Goal: Information Seeking & Learning: Check status

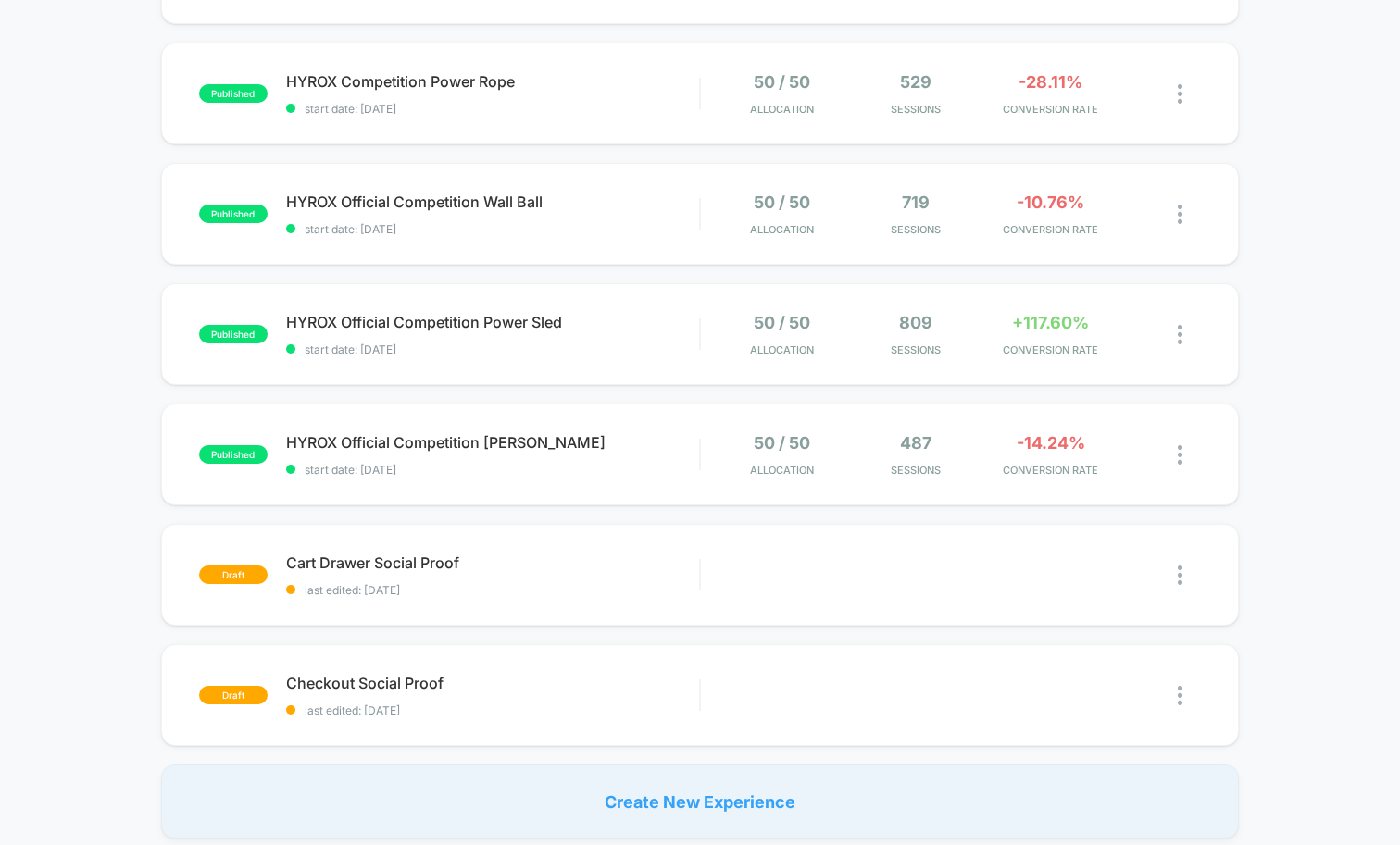
scroll to position [885, 0]
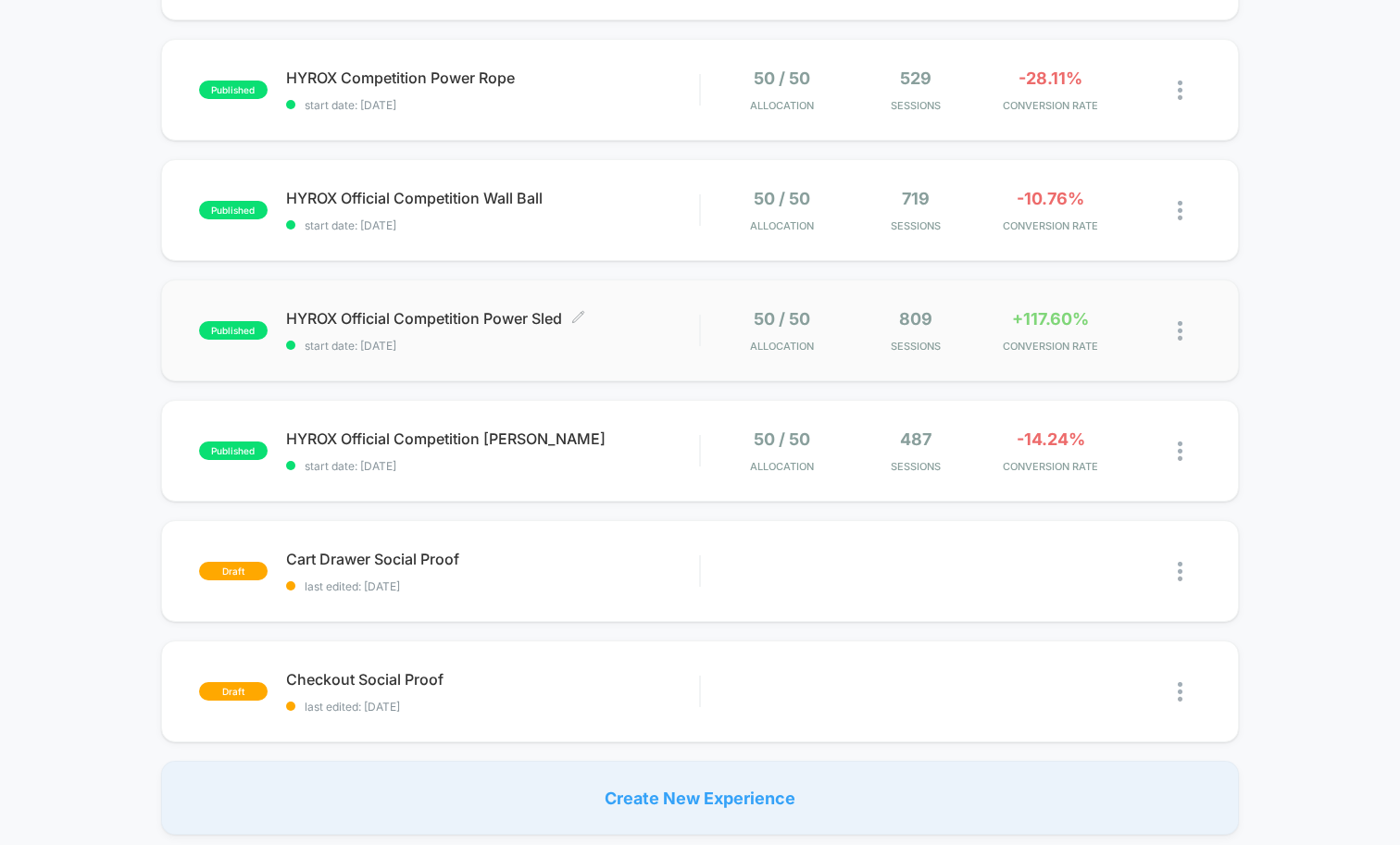
click at [691, 338] on span "start date: [DATE]" at bounding box center [492, 345] width 413 height 14
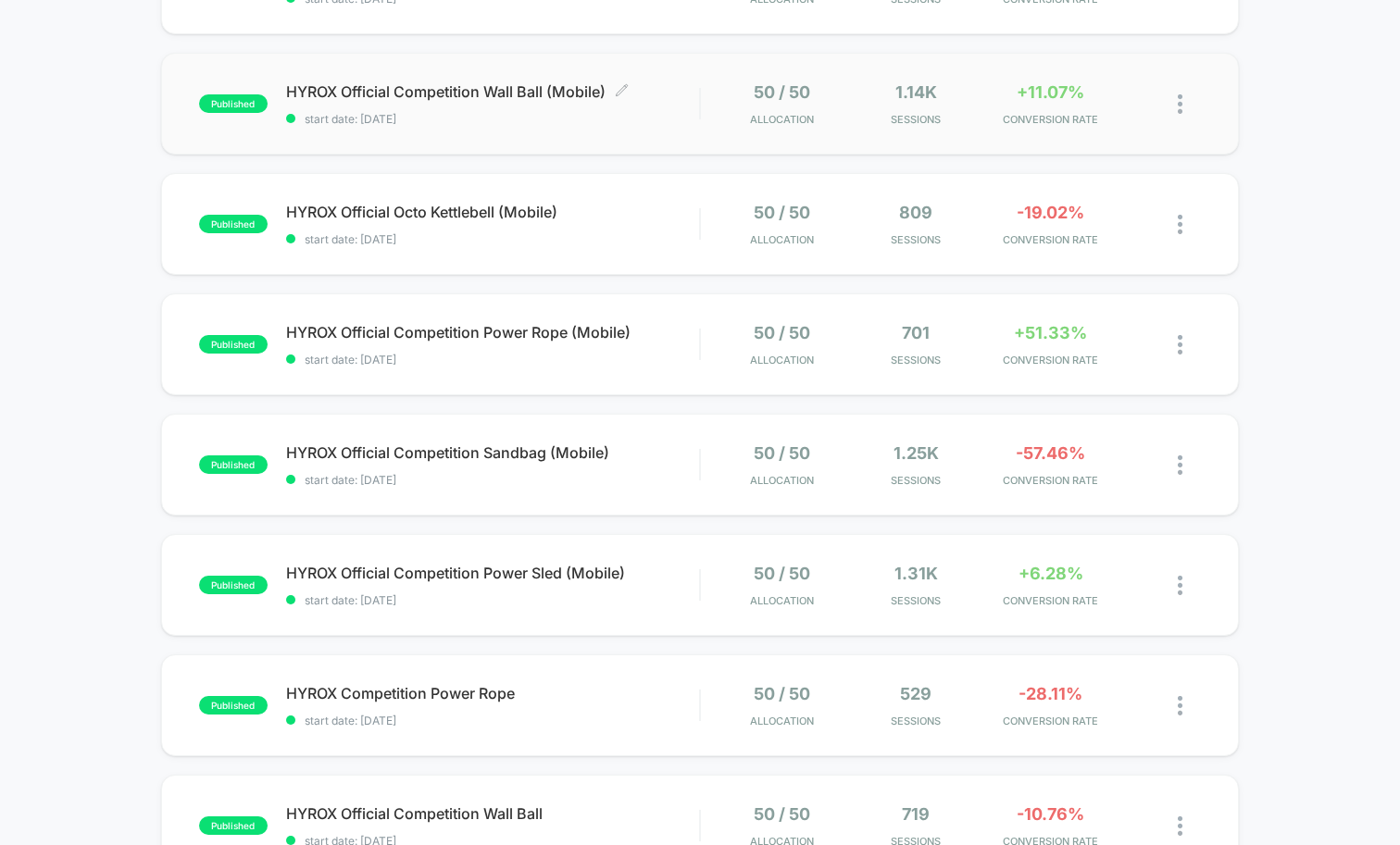
scroll to position [642, 0]
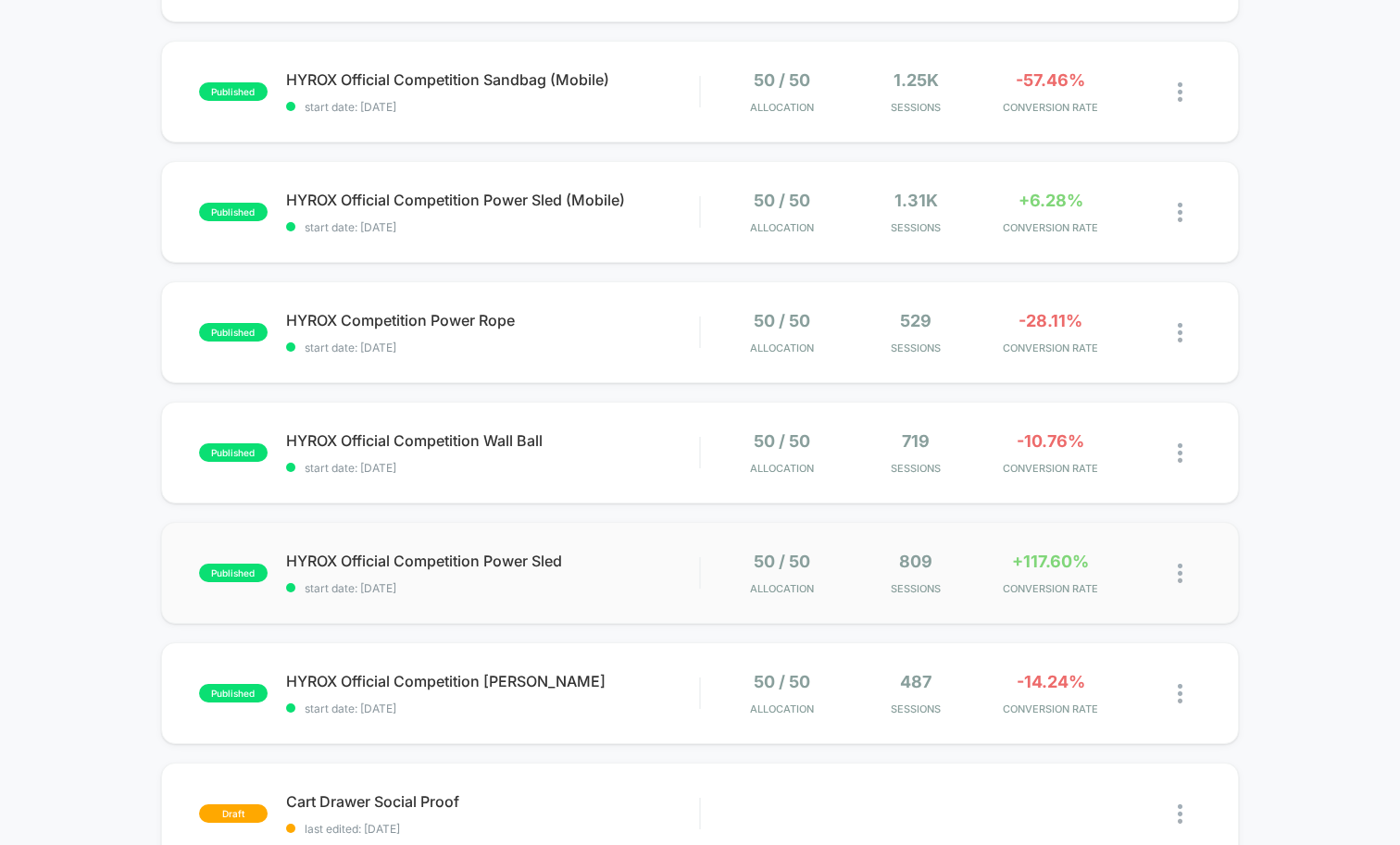
click at [699, 557] on div at bounding box center [700, 573] width 2 height 32
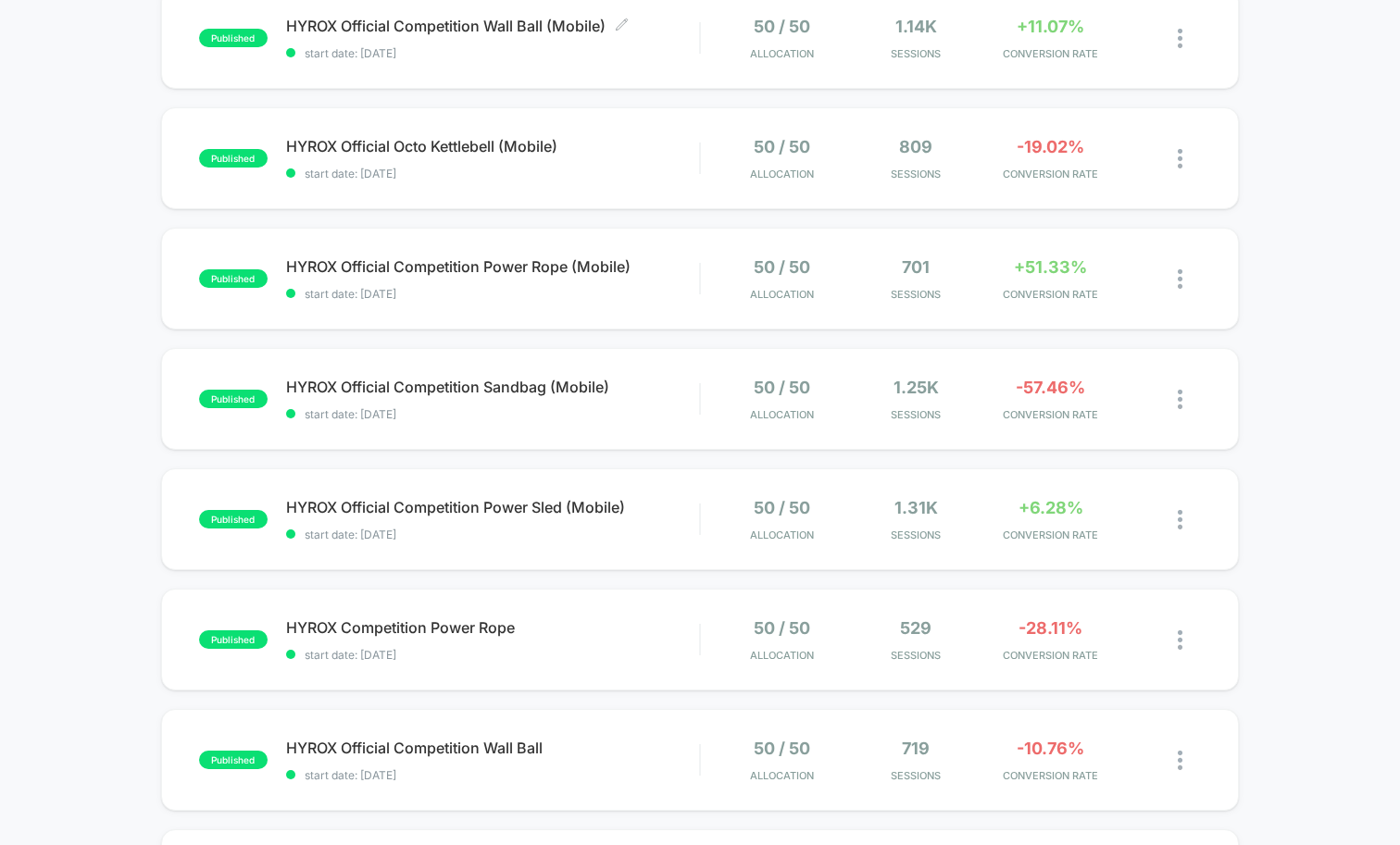
scroll to position [350, 0]
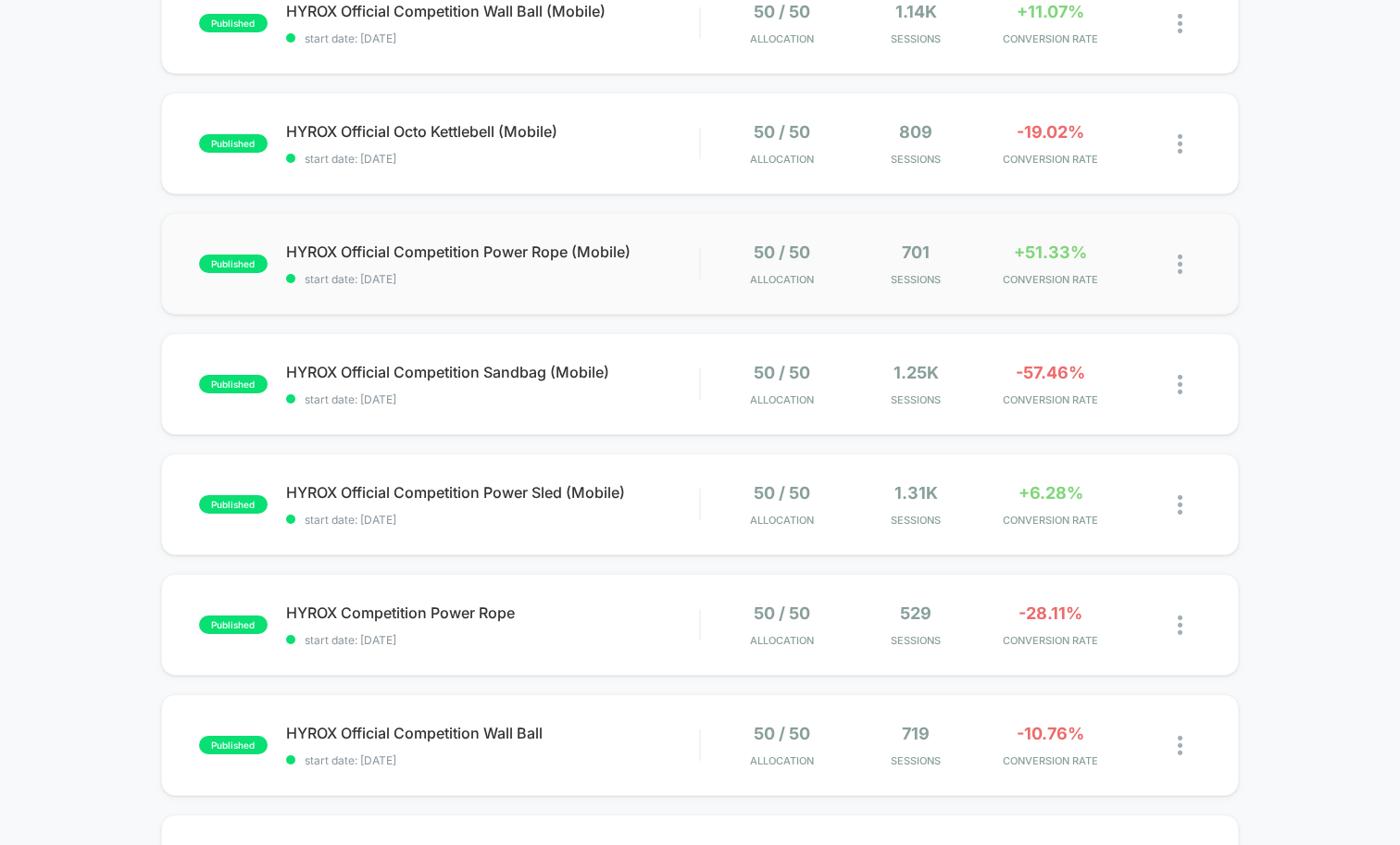
click at [643, 235] on div "published HYROX Official Competition Power Rope (Mobile) start date: [DATE] 50 …" at bounding box center [700, 263] width 1077 height 102
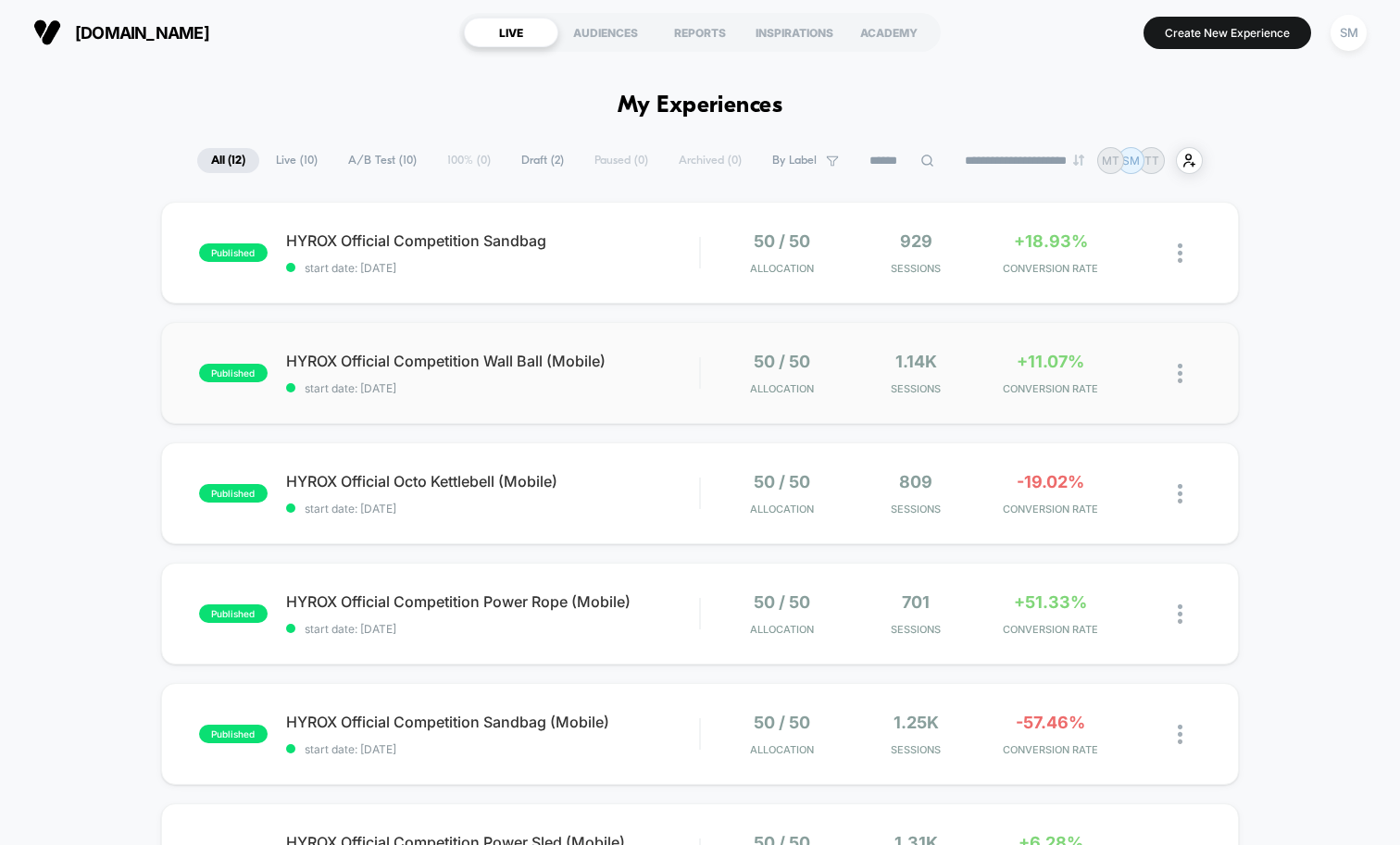
click at [660, 402] on div "published HYROX Official Competition Wall Ball (Mobile) start date: [DATE] 50 /…" at bounding box center [700, 373] width 1077 height 102
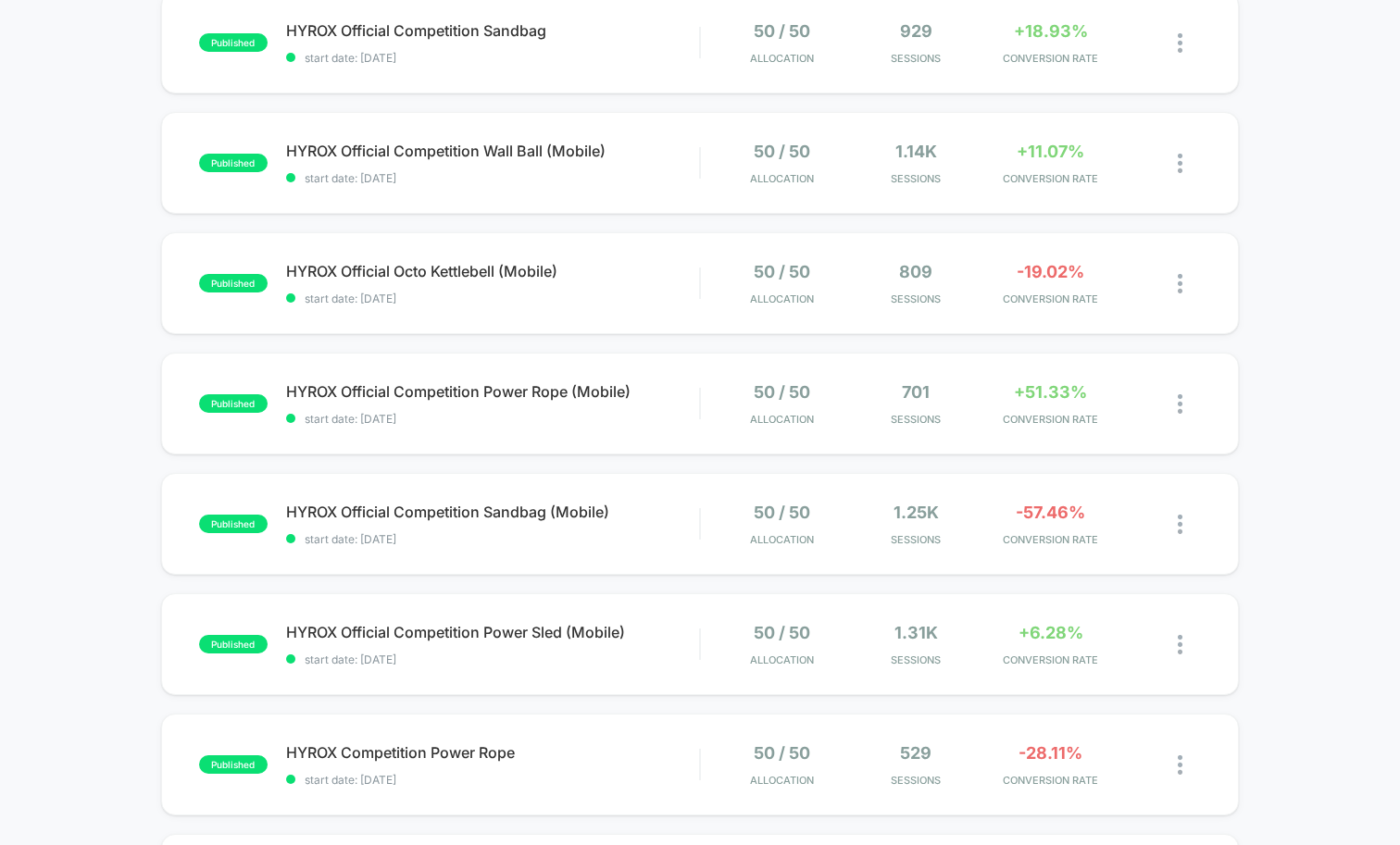
scroll to position [247, 0]
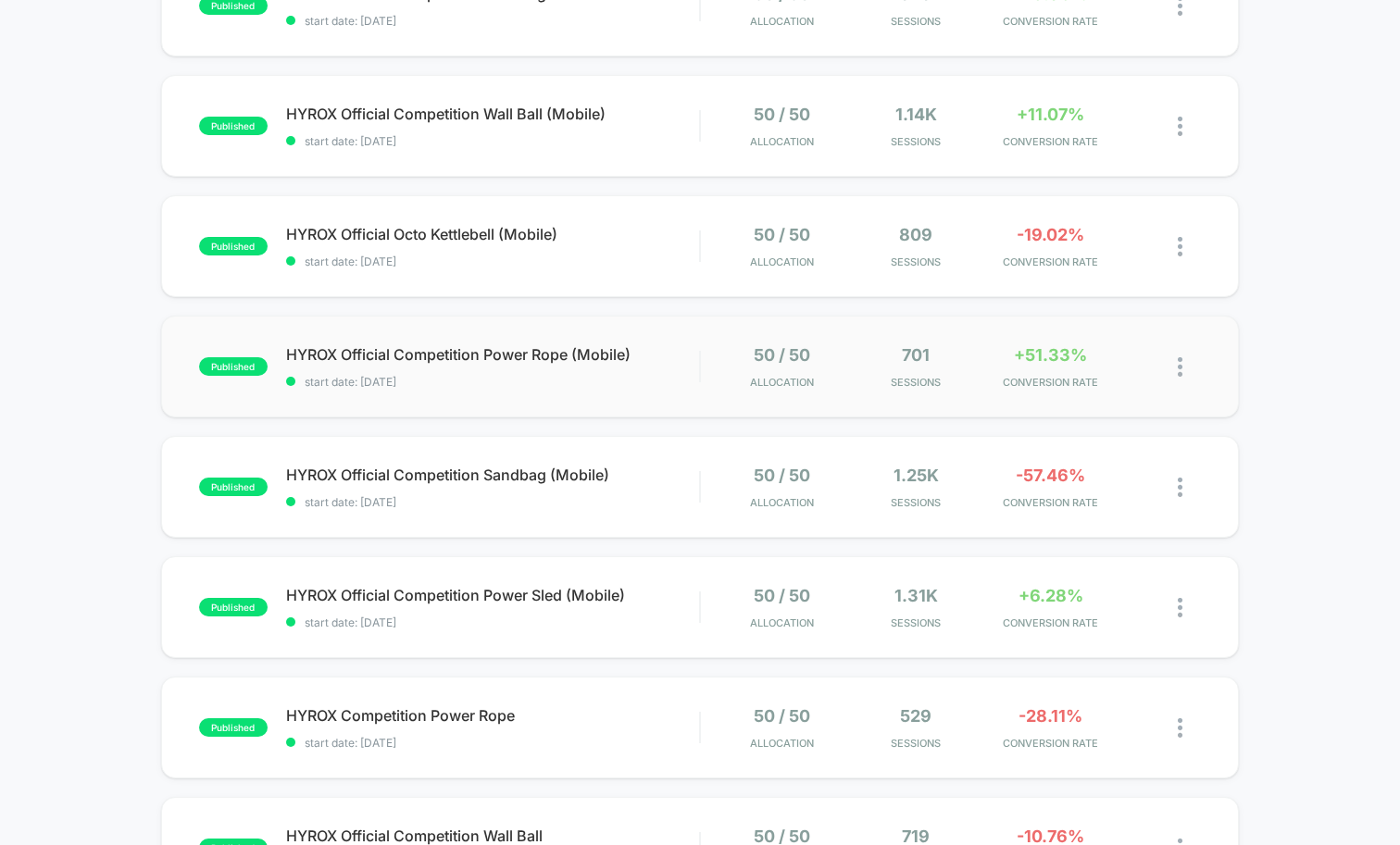
click at [621, 390] on div "published HYROX Official Competition Power Rope (Mobile) start date: [DATE] 50 …" at bounding box center [700, 366] width 1077 height 102
